Goal: Task Accomplishment & Management: Use online tool/utility

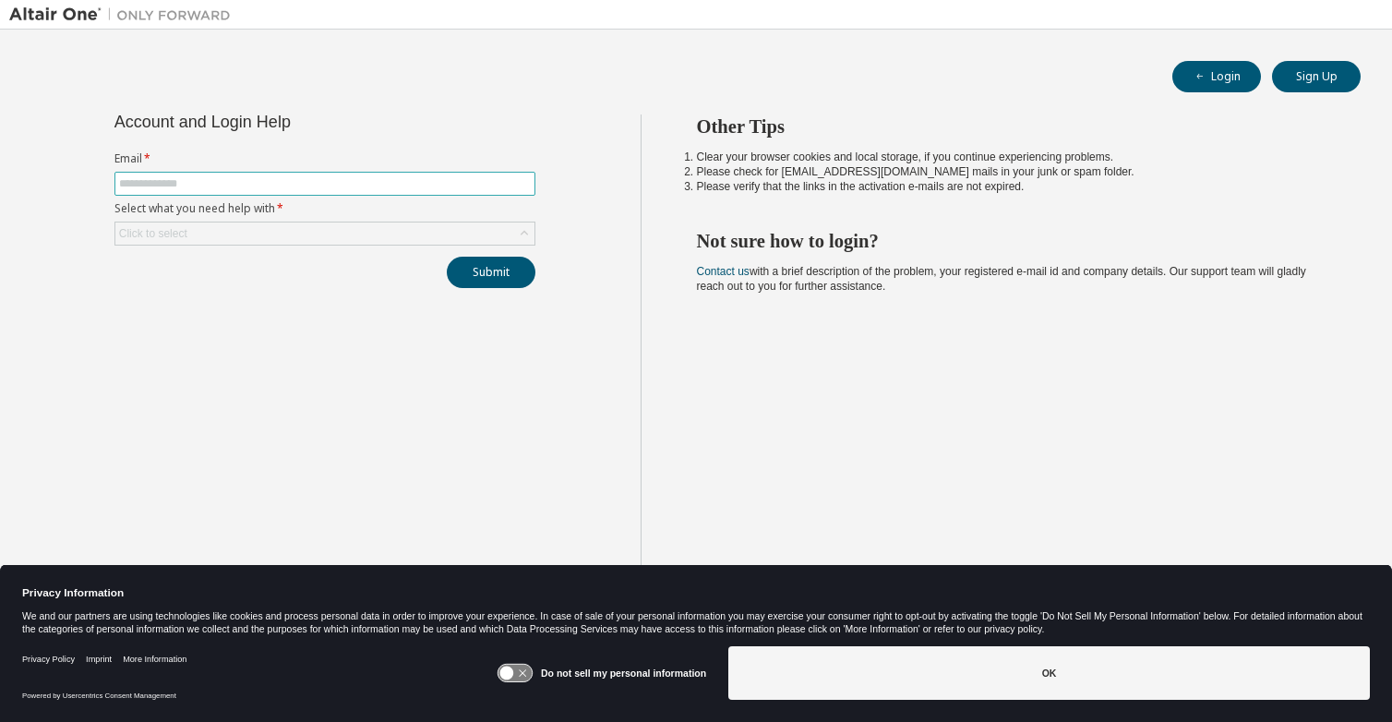
click at [146, 182] on input "text" at bounding box center [325, 183] width 412 height 15
type input "**********"
click at [523, 232] on icon at bounding box center [524, 233] width 18 height 18
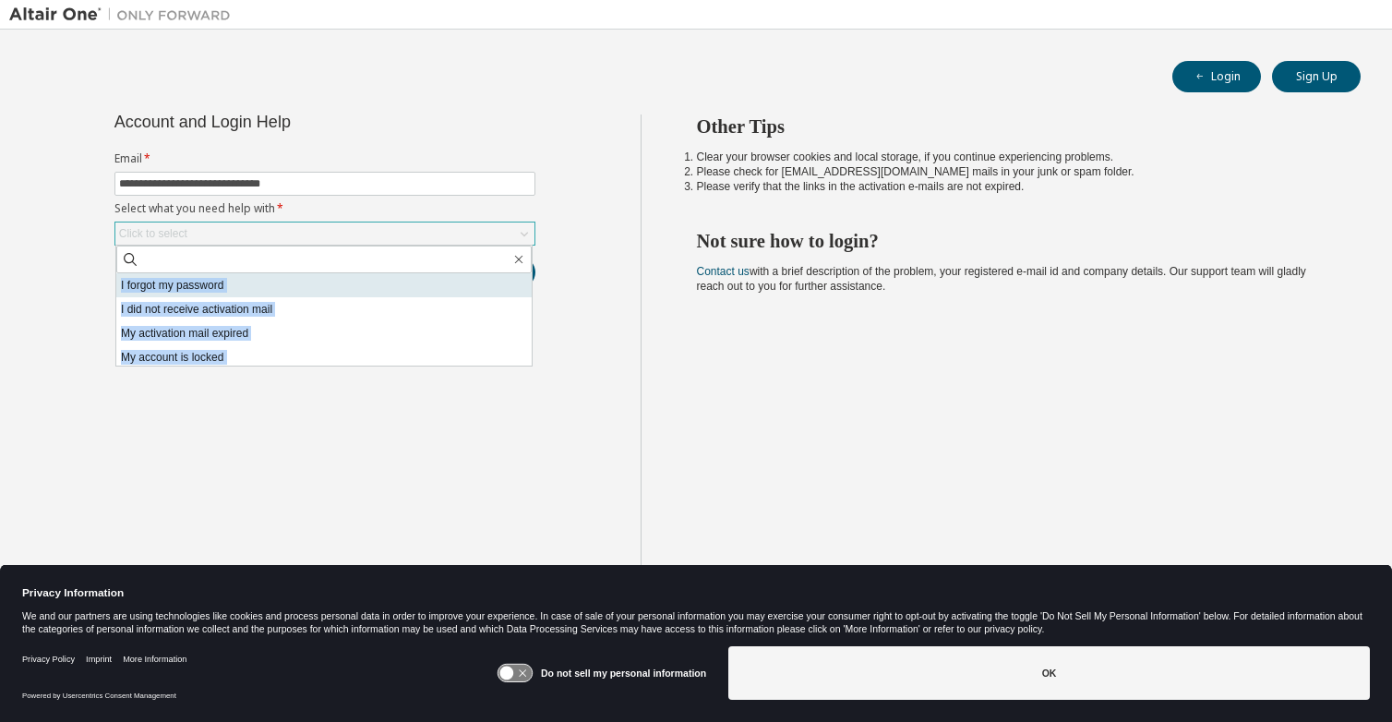
click at [187, 284] on li "I forgot my password" at bounding box center [323, 285] width 415 height 24
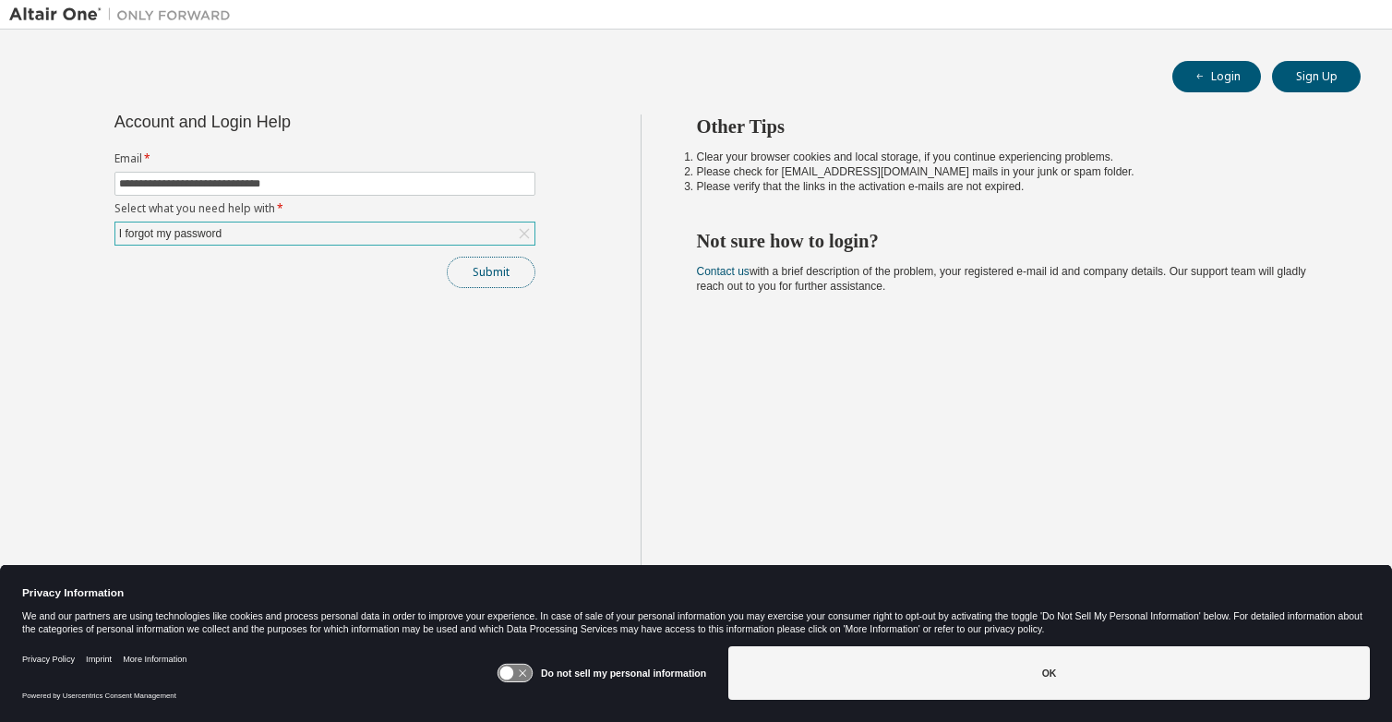
click at [487, 271] on button "Submit" at bounding box center [491, 272] width 89 height 31
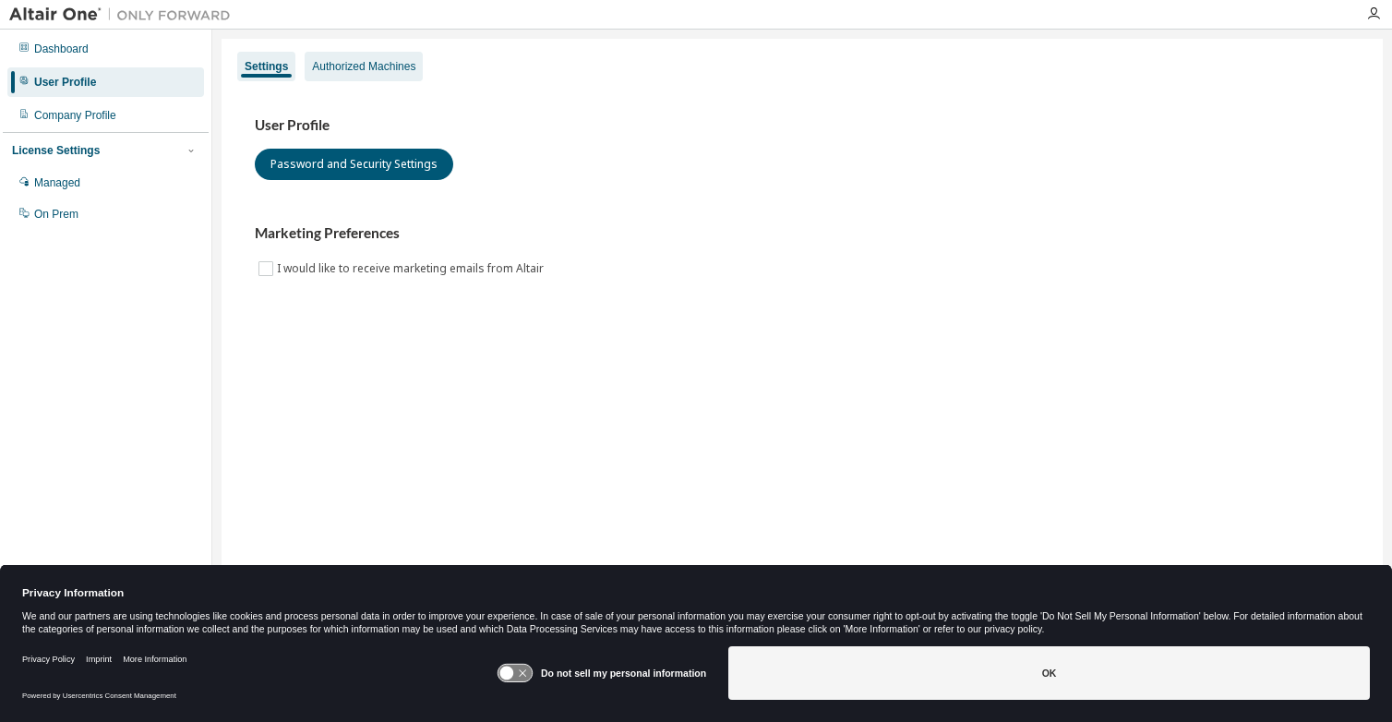
click at [362, 59] on div "Authorized Machines" at bounding box center [363, 66] width 103 height 15
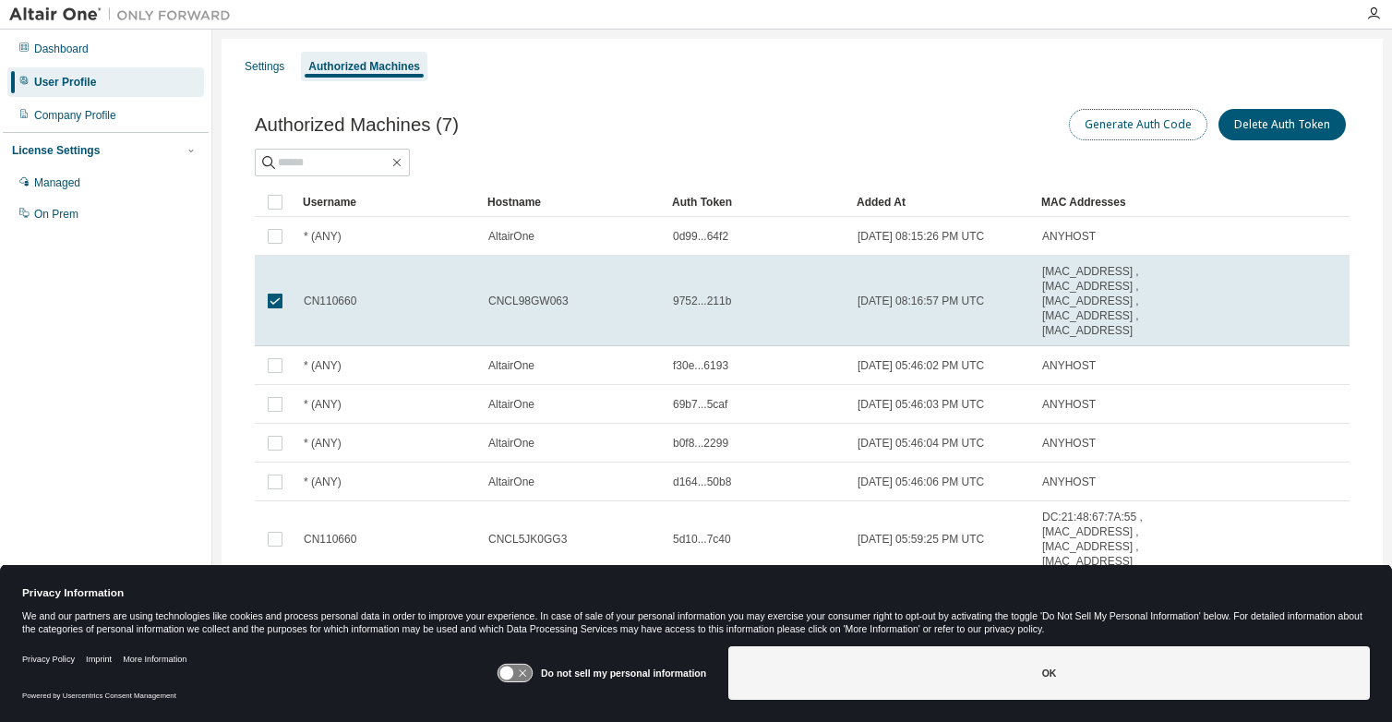
click at [1120, 120] on button "Generate Auth Code" at bounding box center [1138, 124] width 138 height 31
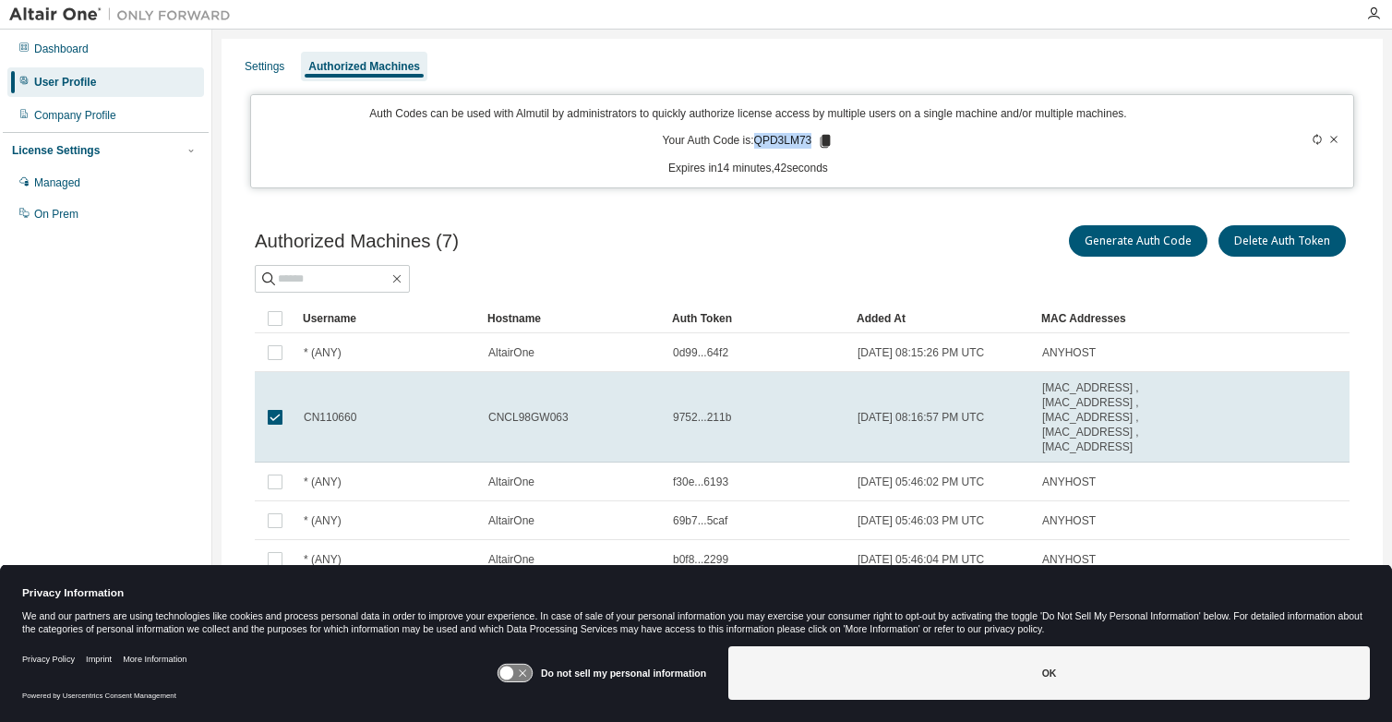
drag, startPoint x: 755, startPoint y: 140, endPoint x: 808, endPoint y: 140, distance: 53.5
click at [808, 140] on p "Your Auth Code is: QPD3LM73" at bounding box center [749, 141] width 172 height 17
copy p "QPD3LM73"
click at [825, 140] on icon at bounding box center [825, 141] width 10 height 13
